Goal: Book appointment/travel/reservation

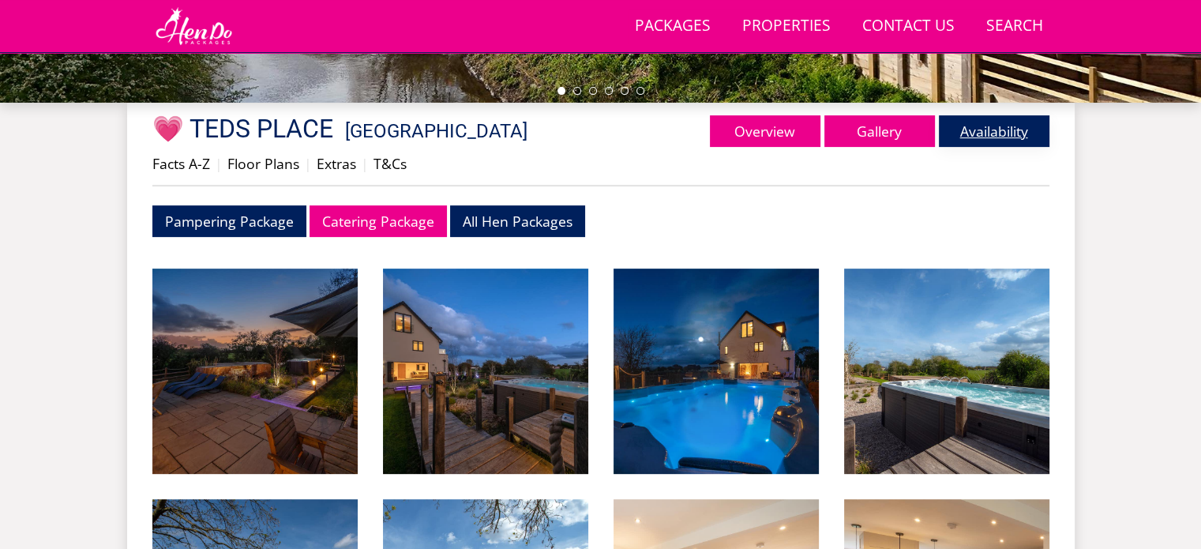
click at [1002, 133] on link "Availability" at bounding box center [993, 131] width 111 height 32
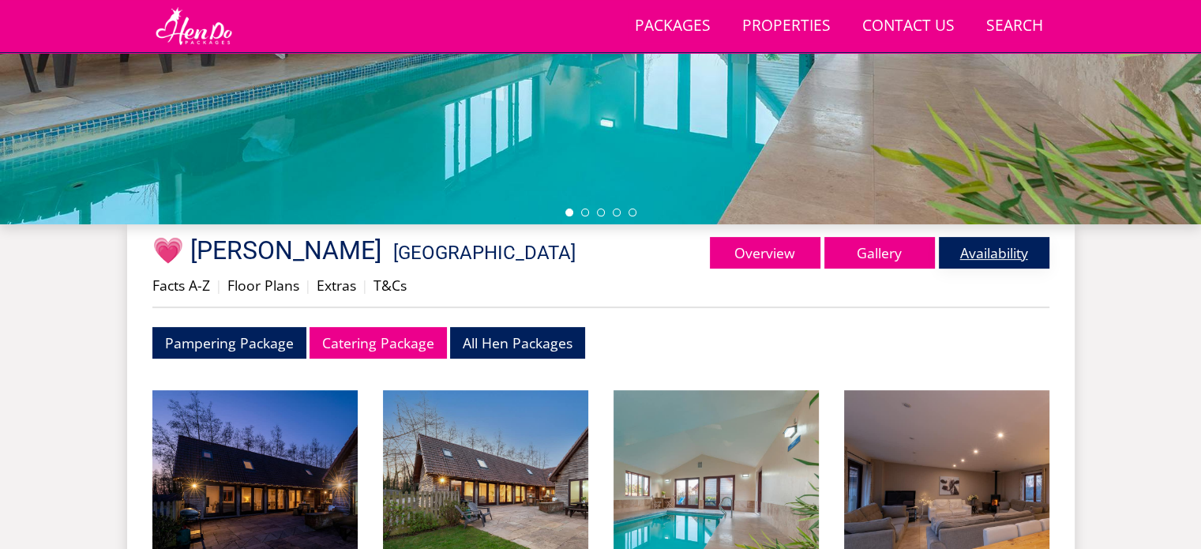
scroll to position [414, 0]
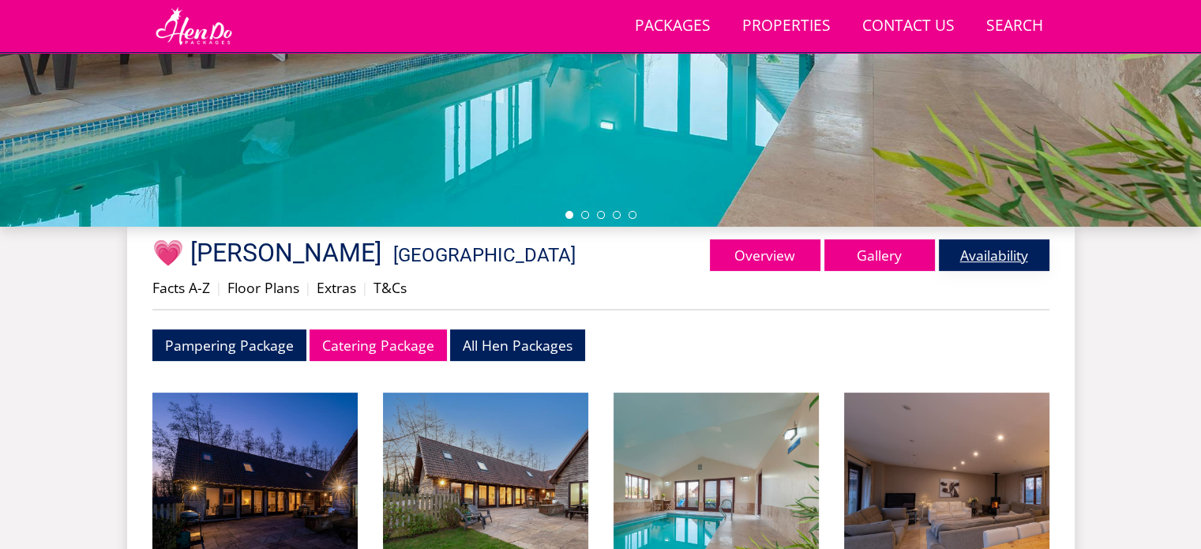
click at [989, 251] on link "Availability" at bounding box center [993, 255] width 111 height 32
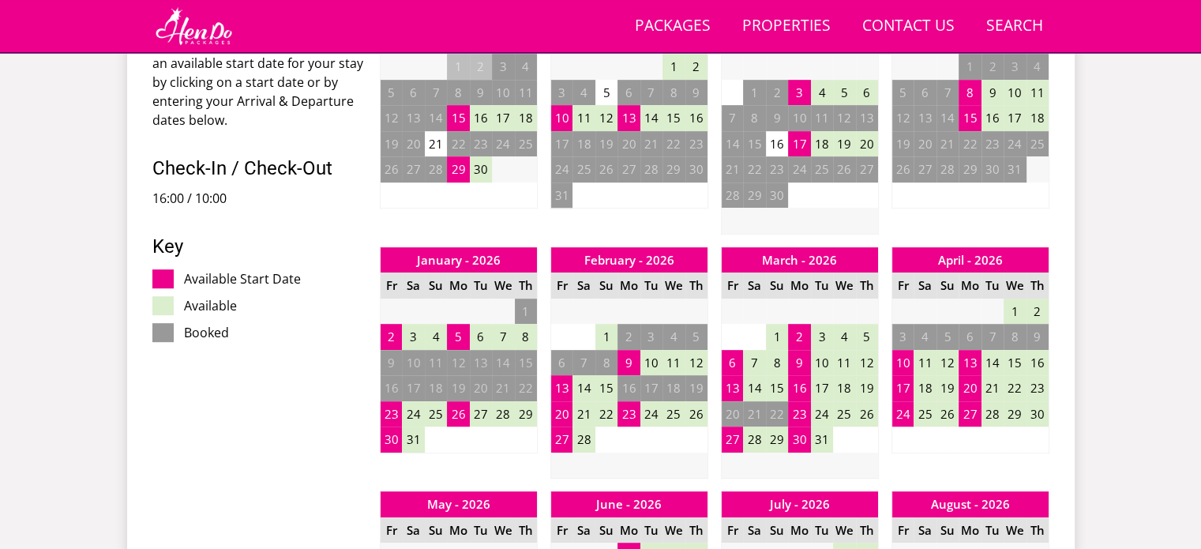
scroll to position [804, 0]
